Goal: Task Accomplishment & Management: Use online tool/utility

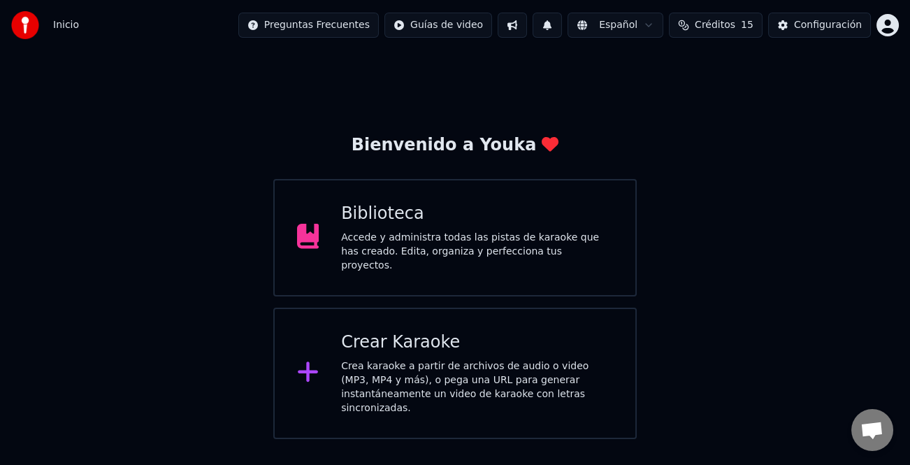
click at [523, 339] on div "Crear Karaoke" at bounding box center [477, 342] width 272 height 22
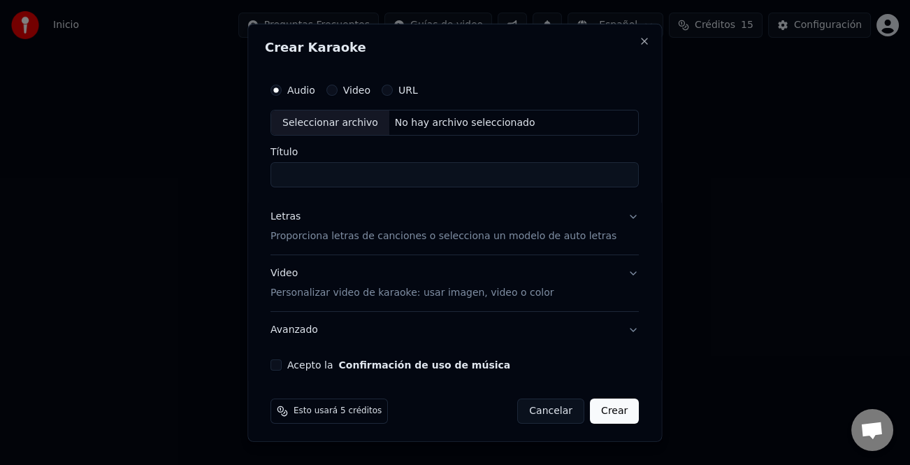
click at [629, 44] on div "Crear Karaoke Audio Video URL Seleccionar archivo No hay archivo seleccionado T…" at bounding box center [454, 232] width 415 height 419
click at [338, 129] on div "Seleccionar archivo" at bounding box center [330, 122] width 118 height 25
type input "**********"
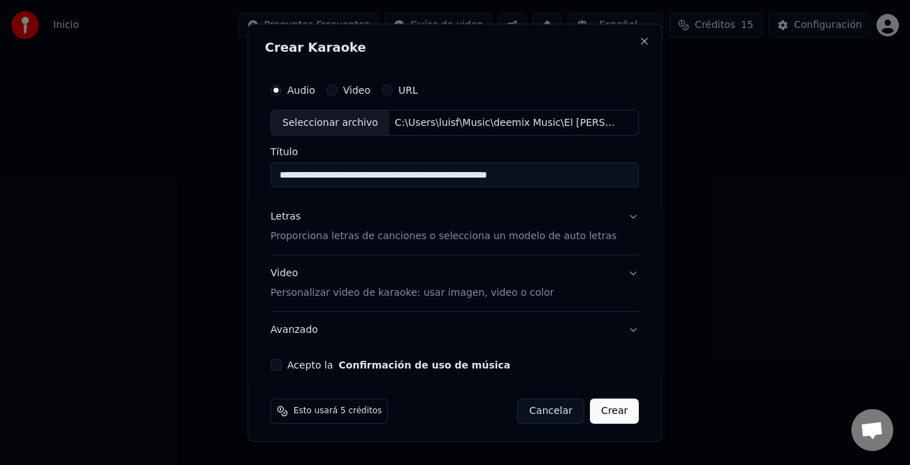
click at [294, 222] on div "Letras" at bounding box center [286, 217] width 30 height 14
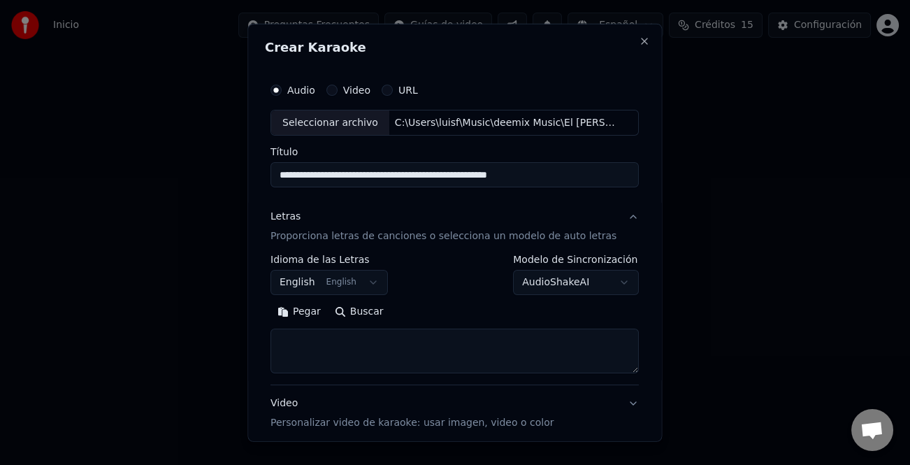
drag, startPoint x: 312, startPoint y: 310, endPoint x: 472, endPoint y: 343, distance: 163.3
click at [316, 310] on button "Pegar" at bounding box center [299, 312] width 57 height 22
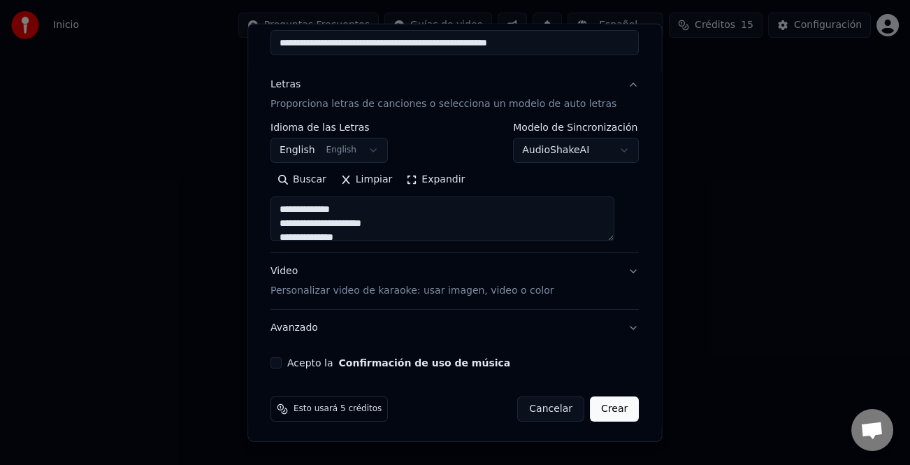
scroll to position [135, 0]
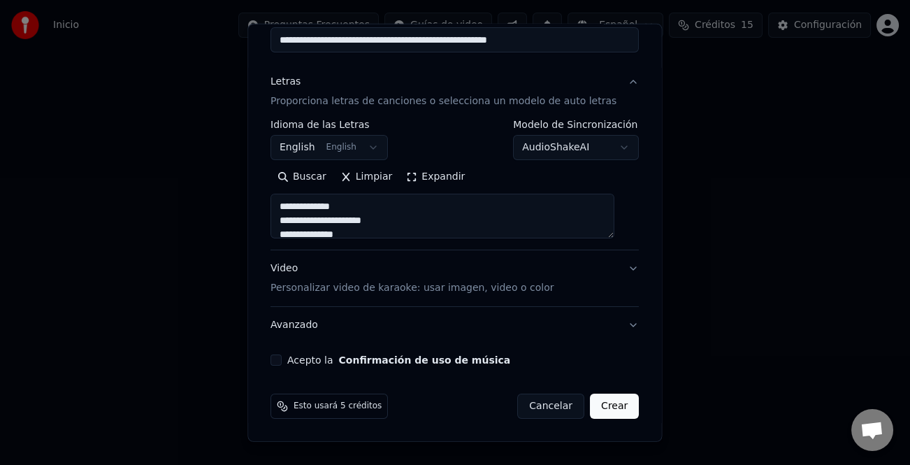
click at [280, 361] on button "Acepto la Confirmación de uso de música" at bounding box center [276, 359] width 11 height 11
type textarea "**********"
click at [606, 410] on button "Crear" at bounding box center [614, 406] width 49 height 25
select select "**"
type textarea "**********"
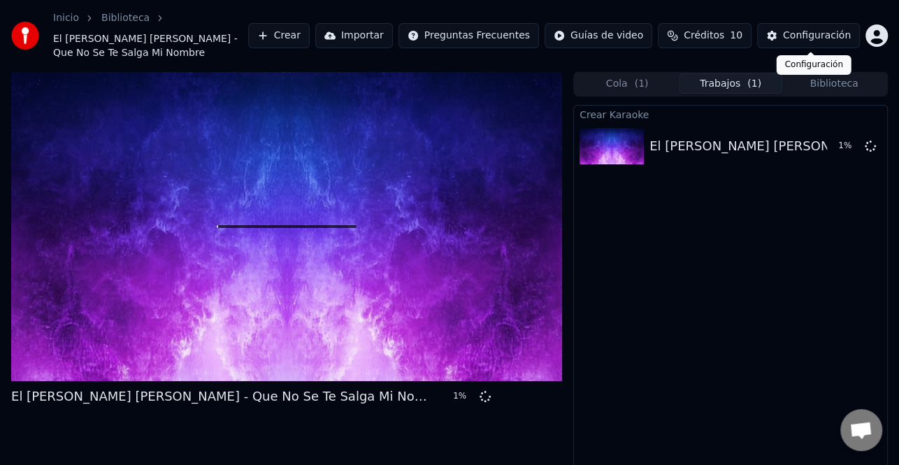
click at [829, 45] on button "Configuración" at bounding box center [808, 35] width 103 height 25
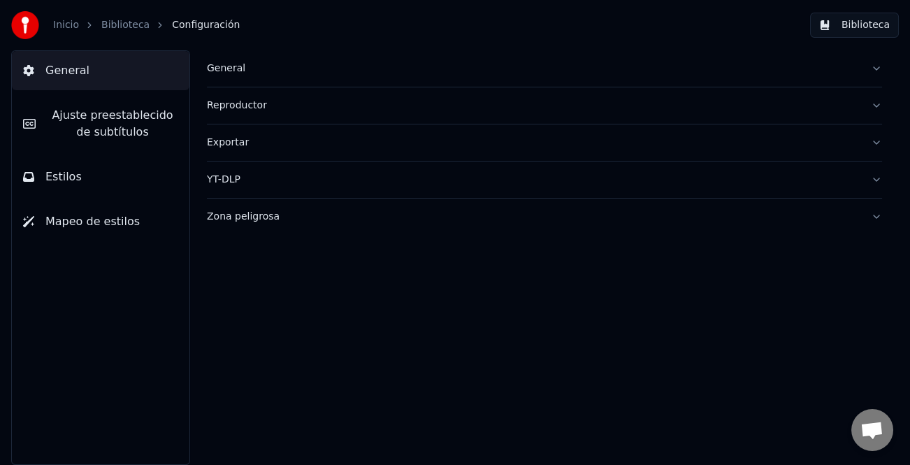
click at [113, 120] on span "Ajuste preestablecido de subtítulos" at bounding box center [112, 124] width 131 height 34
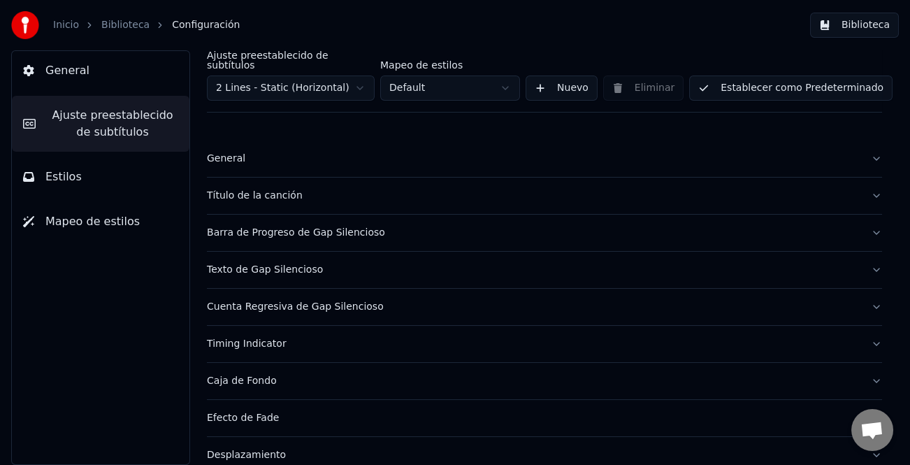
click at [238, 152] on div "General" at bounding box center [533, 159] width 653 height 14
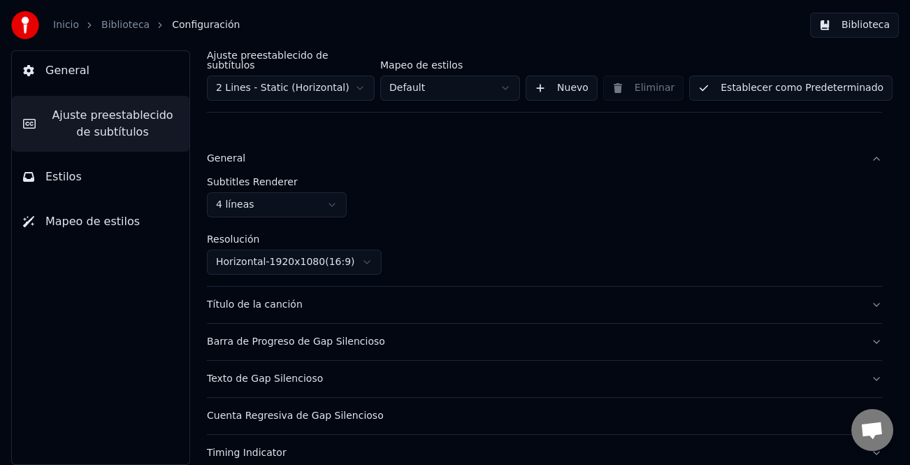
click at [103, 75] on button "General" at bounding box center [101, 70] width 178 height 39
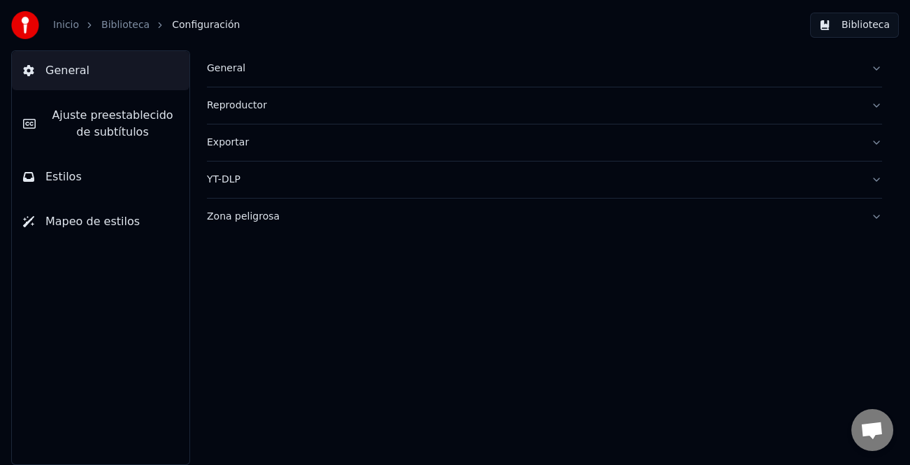
click at [243, 71] on div "General" at bounding box center [533, 69] width 653 height 14
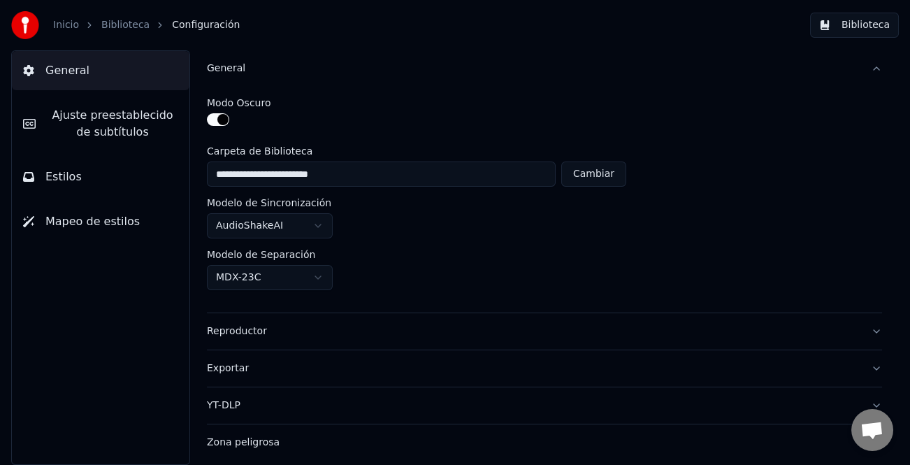
click at [87, 112] on span "Ajuste preestablecido de subtítulos" at bounding box center [112, 124] width 131 height 34
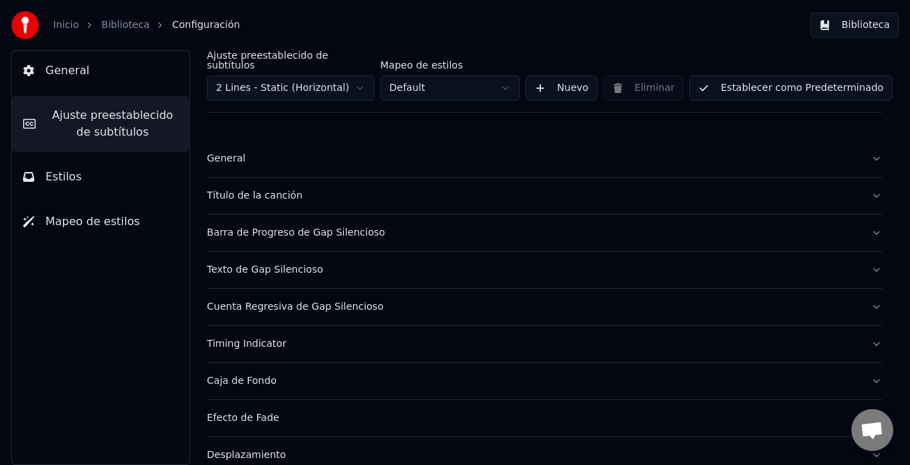
click at [208, 152] on div "General" at bounding box center [533, 159] width 653 height 14
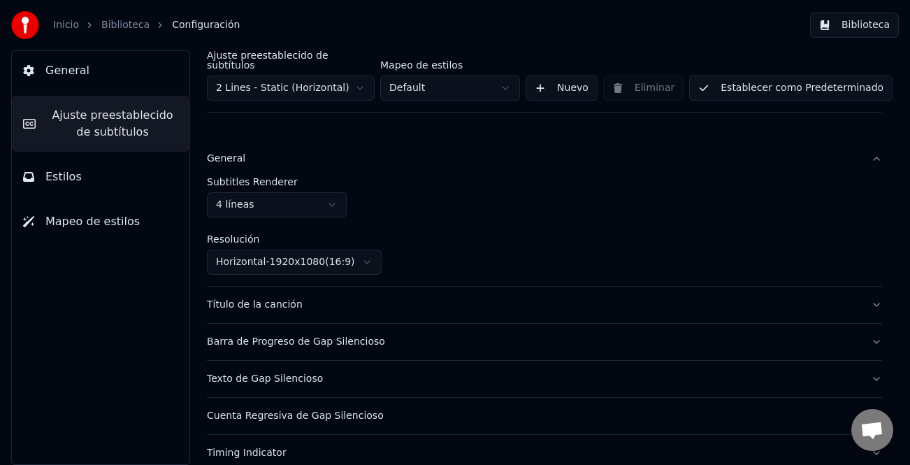
click at [208, 152] on div "General" at bounding box center [533, 159] width 653 height 14
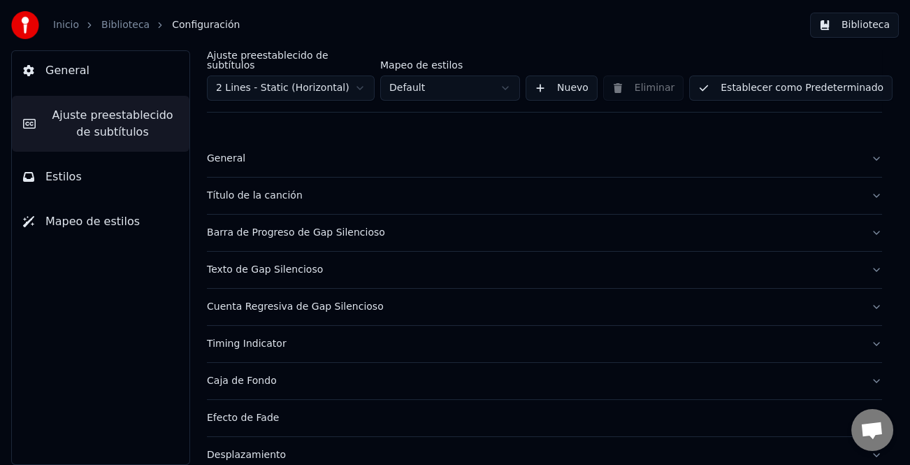
click at [79, 178] on button "Estilos" at bounding box center [101, 176] width 178 height 39
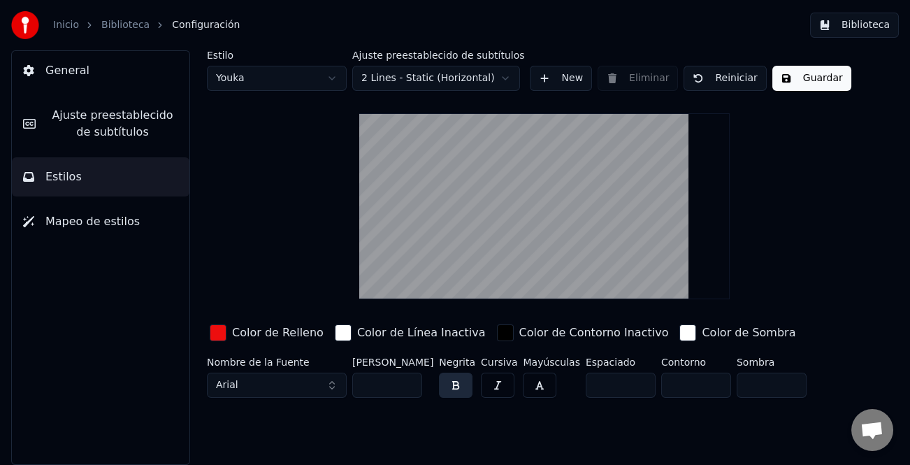
click at [335, 388] on button "Arial" at bounding box center [277, 385] width 140 height 25
click at [325, 380] on button "Arial" at bounding box center [277, 385] width 140 height 25
click at [326, 387] on button "Arial" at bounding box center [277, 385] width 140 height 25
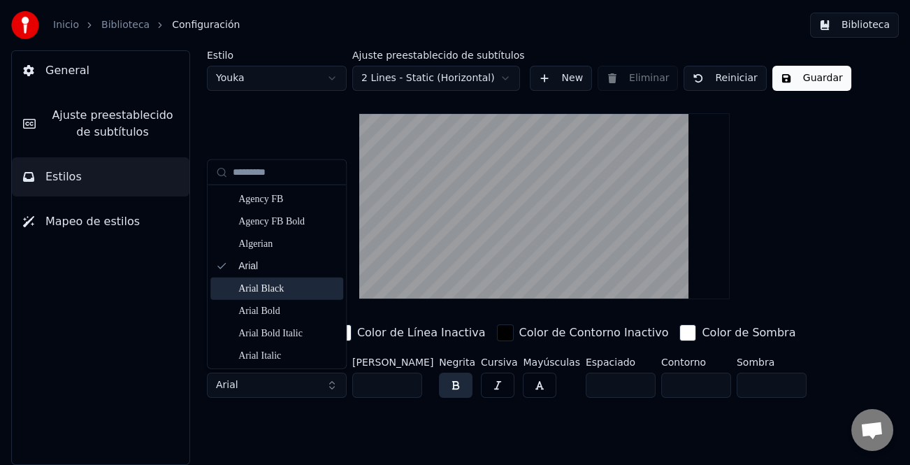
click at [278, 294] on div "Arial Black" at bounding box center [287, 289] width 99 height 14
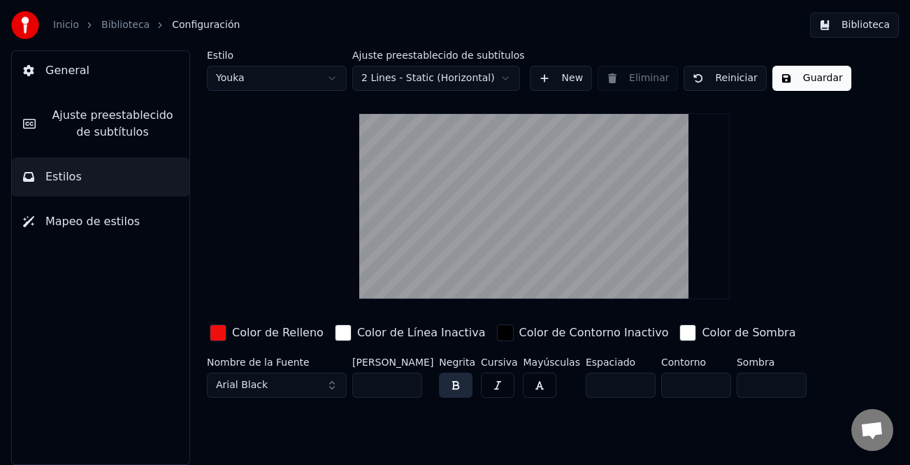
click at [811, 70] on button "Guardar" at bounding box center [812, 78] width 79 height 25
click at [801, 80] on button "Hecho" at bounding box center [808, 78] width 70 height 25
click at [866, 34] on button "Biblioteca" at bounding box center [854, 25] width 89 height 25
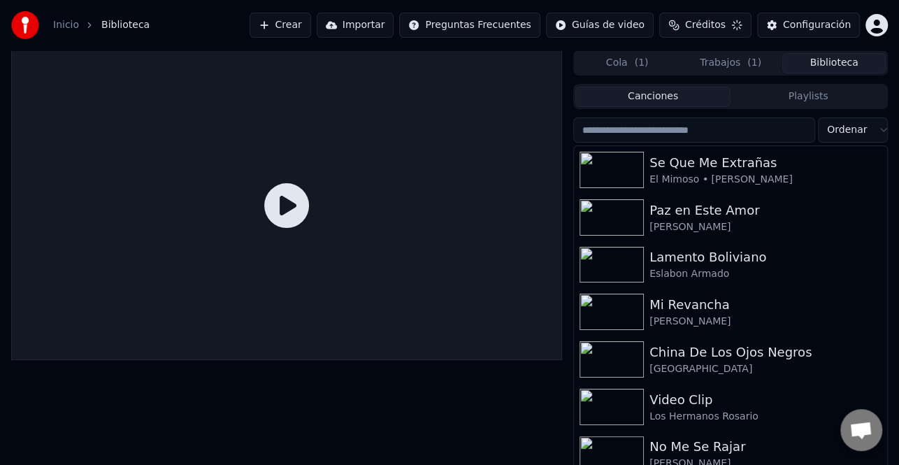
click at [863, 21] on div "Crear Importar Preguntas Frecuentes Guías de video Créditos Configuración" at bounding box center [569, 25] width 639 height 25
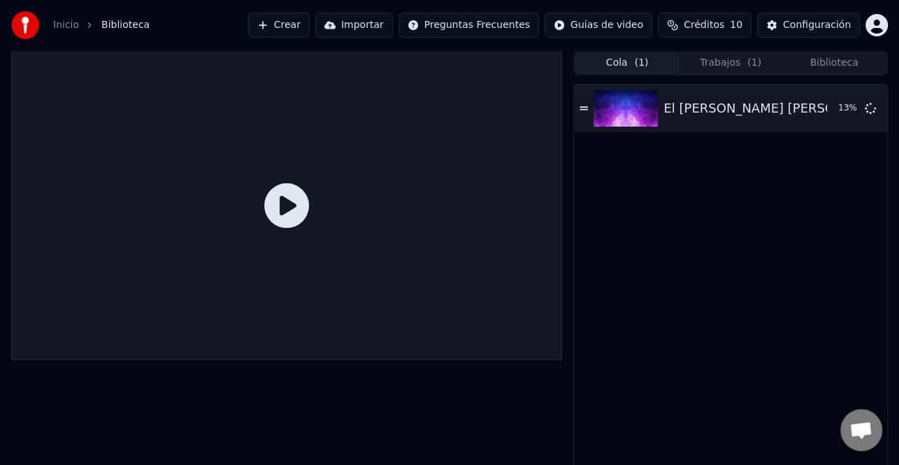
click at [649, 62] on button "Cola ( 1 )" at bounding box center [626, 63] width 103 height 20
click at [737, 64] on button "Trabajos ( 1 )" at bounding box center [730, 63] width 103 height 20
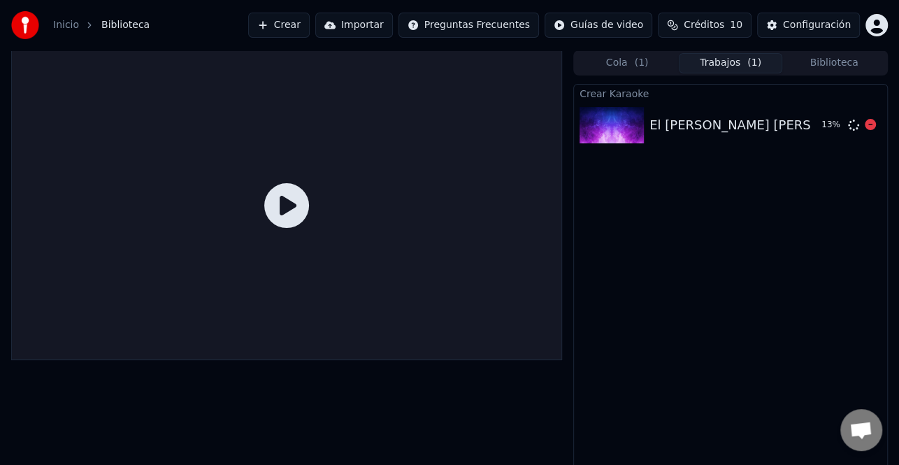
click at [701, 133] on div "El [PERSON_NAME] [PERSON_NAME] - Que No Se Te Salga Mi Nombre" at bounding box center [867, 125] width 436 height 20
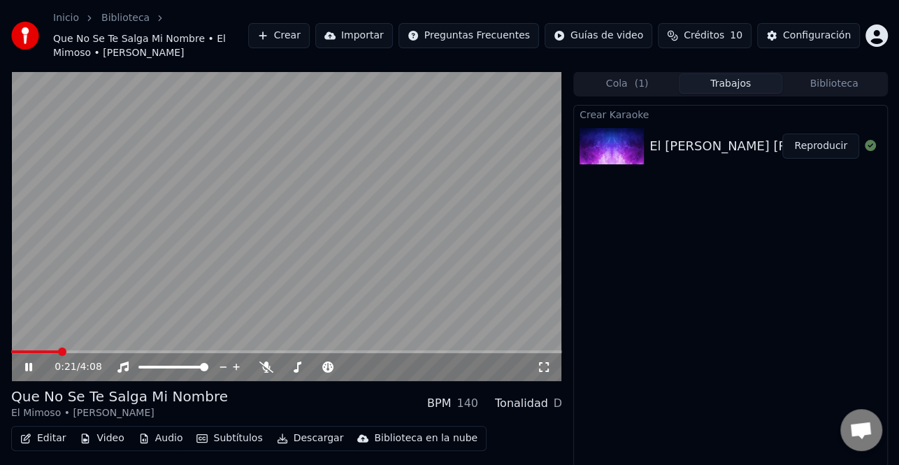
click at [22, 308] on video at bounding box center [286, 226] width 551 height 310
click at [30, 366] on icon at bounding box center [28, 367] width 8 height 10
click at [30, 366] on icon at bounding box center [28, 367] width 7 height 8
click at [310, 36] on button "Crear" at bounding box center [279, 35] width 62 height 25
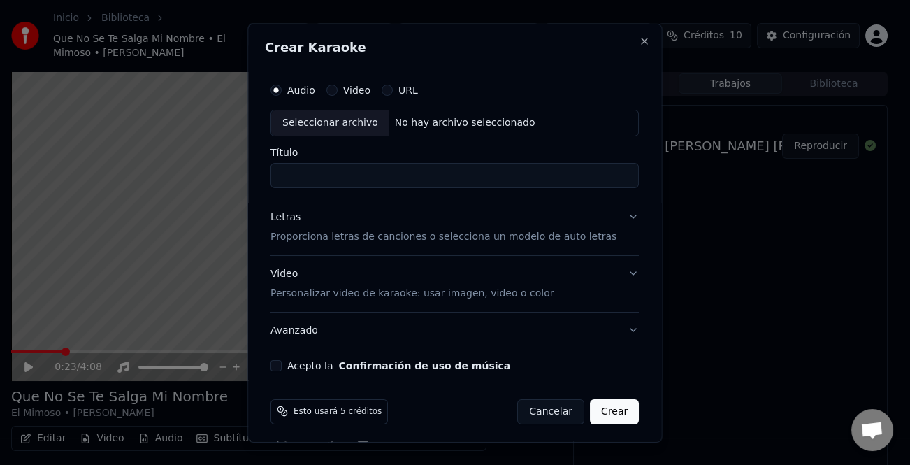
click at [335, 120] on div "Seleccionar archivo" at bounding box center [330, 122] width 118 height 25
type input "**********"
click at [280, 210] on div "Letras" at bounding box center [286, 217] width 30 height 14
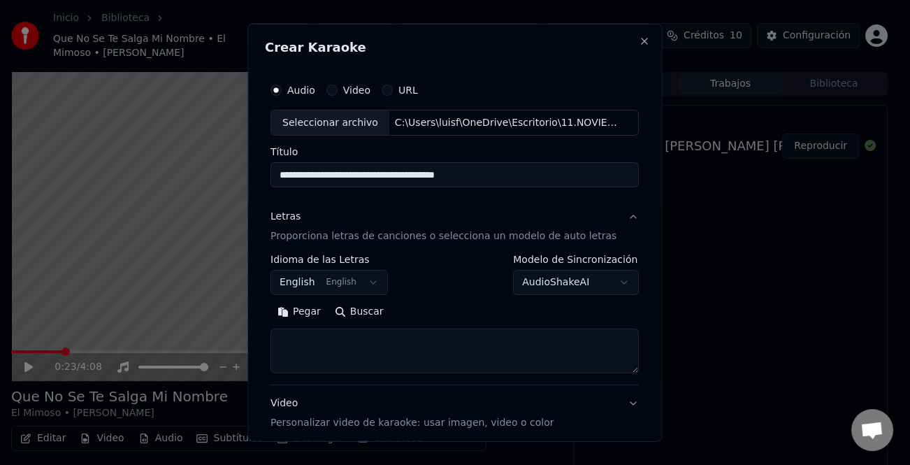
click at [292, 318] on button "Pegar" at bounding box center [299, 312] width 57 height 22
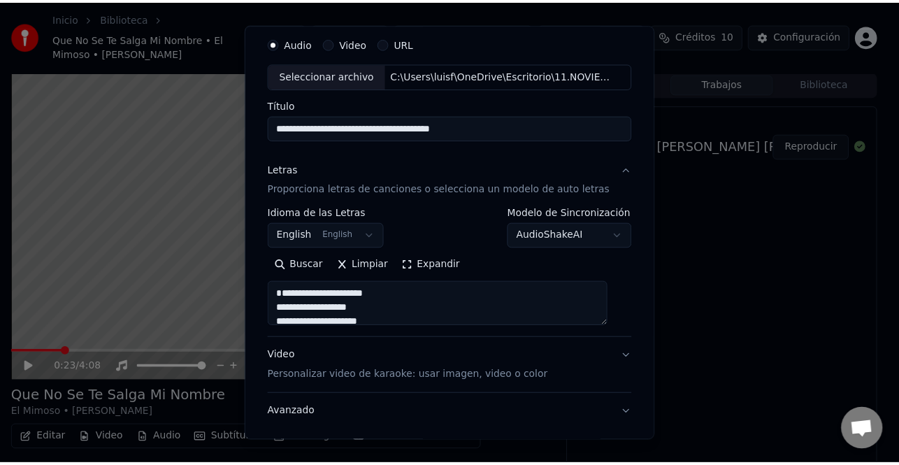
scroll to position [135, 0]
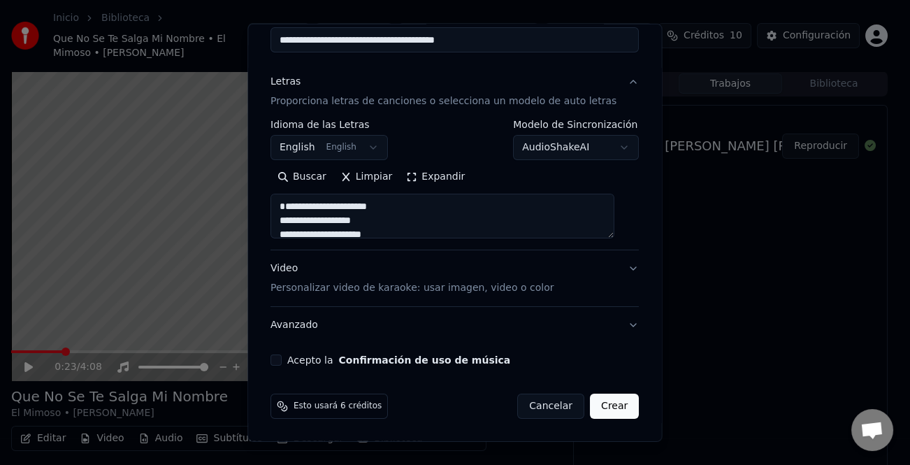
type textarea "**********"
click at [282, 360] on button "Acepto la Confirmación de uso de música" at bounding box center [276, 359] width 11 height 11
click at [594, 405] on button "Crear" at bounding box center [614, 406] width 49 height 25
select select "**"
type textarea "**********"
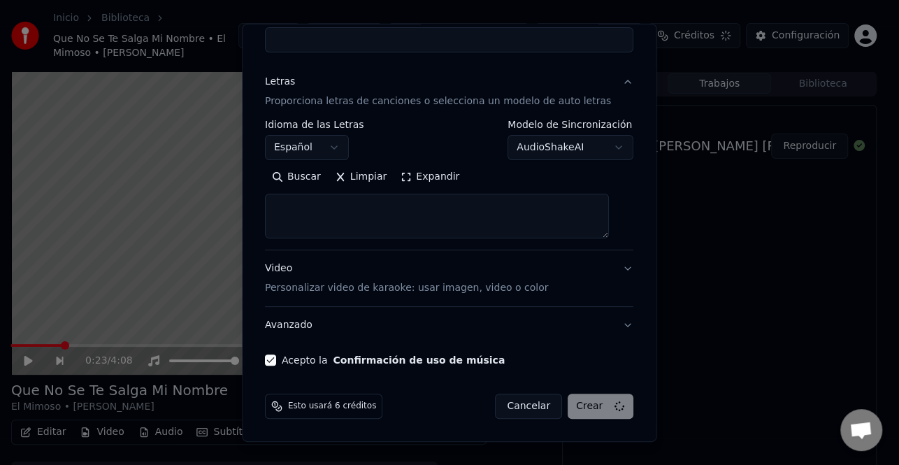
select select
